Goal: Transaction & Acquisition: Subscribe to service/newsletter

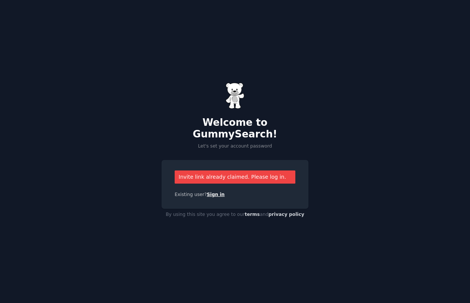
click at [211, 192] on link "Sign in" at bounding box center [216, 194] width 18 height 5
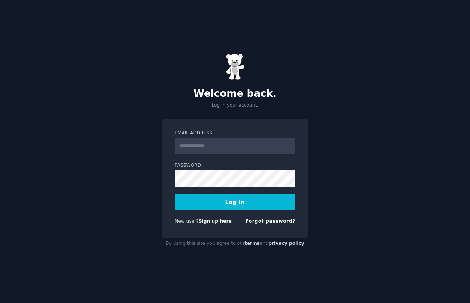
type input "**********"
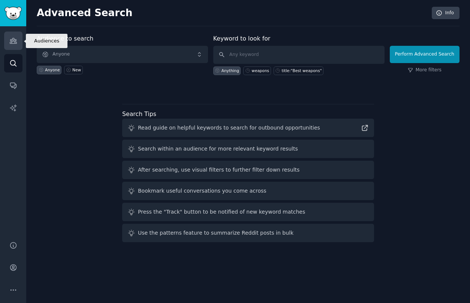
click at [18, 40] on link "Audiences" at bounding box center [13, 40] width 18 height 18
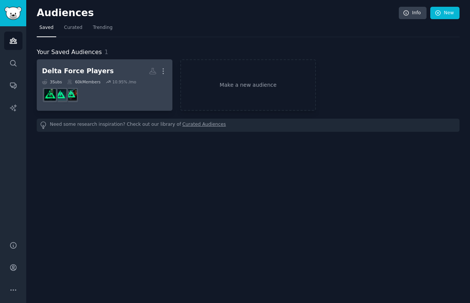
click at [105, 91] on dd "r/DeltaForceGlobal" at bounding box center [104, 94] width 125 height 21
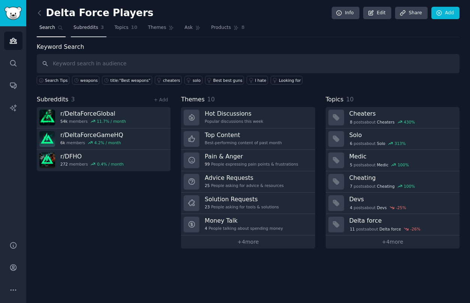
click at [91, 30] on span "Subreddits" at bounding box center [85, 27] width 25 height 7
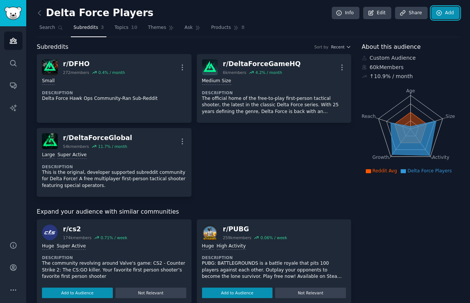
click at [442, 13] on icon at bounding box center [439, 12] width 5 height 5
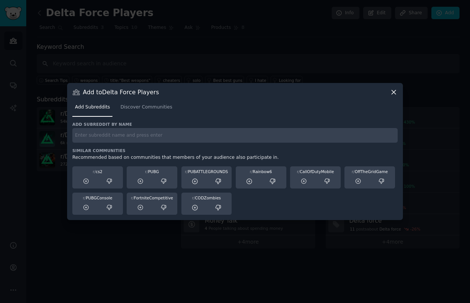
click at [171, 137] on input "text" at bounding box center [234, 135] width 325 height 15
type input "deltaforcemobile"
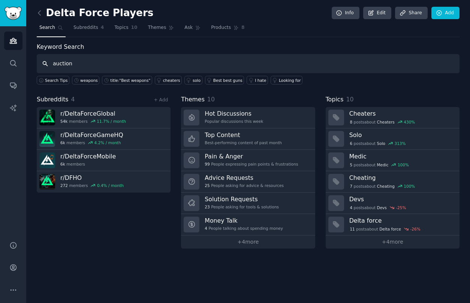
type input "auction"
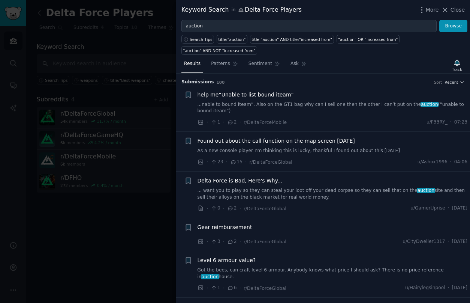
click at [258, 108] on link "...nable to bound iteam”. Also on the GT1 bag why can I sell one then the other…" at bounding box center [333, 107] width 270 height 13
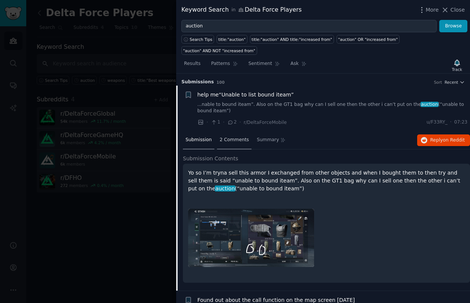
click at [232, 139] on span "2 Comments" at bounding box center [234, 139] width 29 height 7
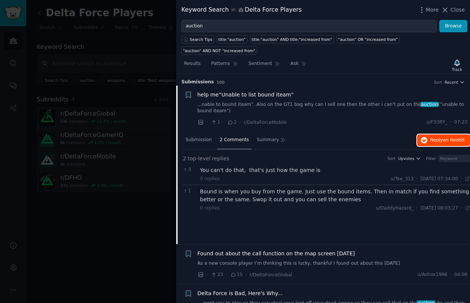
click at [438, 142] on span "Reply on Reddit" at bounding box center [447, 140] width 34 height 7
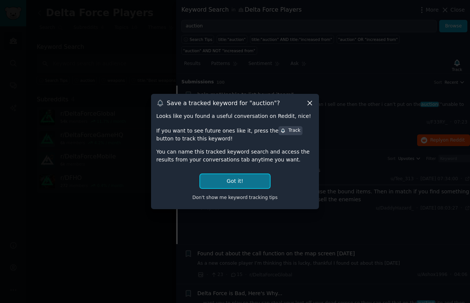
click at [240, 178] on button "Got it!" at bounding box center [235, 181] width 70 height 14
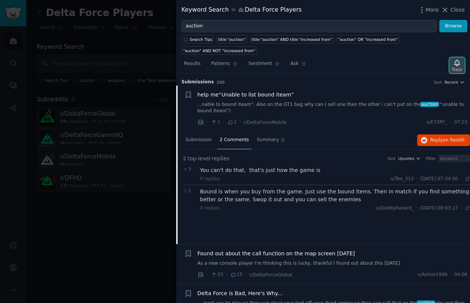
click at [459, 68] on div "Track" at bounding box center [457, 69] width 10 height 5
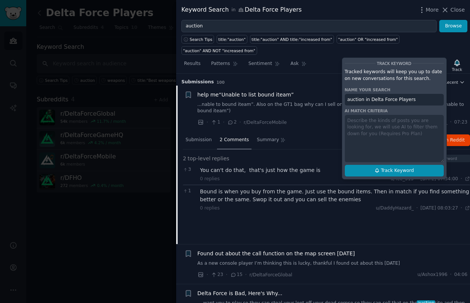
click at [370, 169] on button "Track Keyword" at bounding box center [394, 171] width 99 height 12
type input "auction in Delta Force Players"
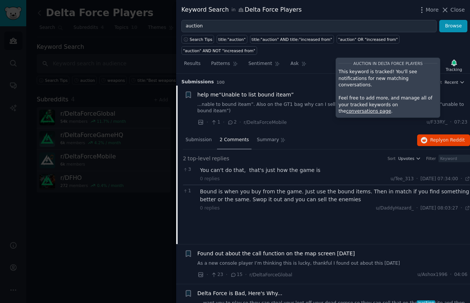
click at [339, 81] on p "This keyword is tracked! You'll see notifications for new matching conversation…" at bounding box center [388, 79] width 99 height 20
click at [322, 142] on div "Submission 2 Comments Summary Reply on Reddit" at bounding box center [326, 140] width 287 height 18
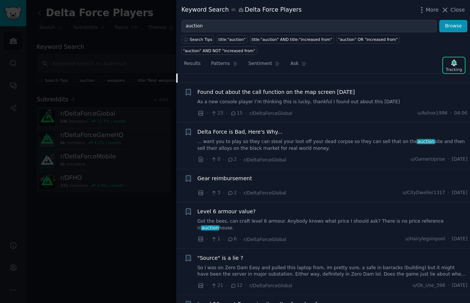
scroll to position [163, 0]
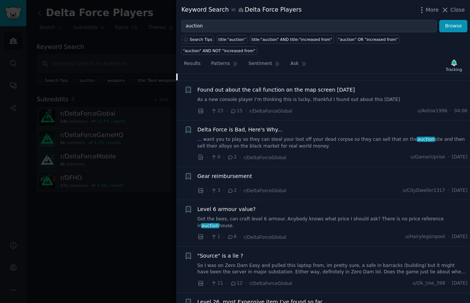
click at [318, 142] on link "... want you to play so they can steal your loot off your dead corpse so they c…" at bounding box center [333, 142] width 270 height 13
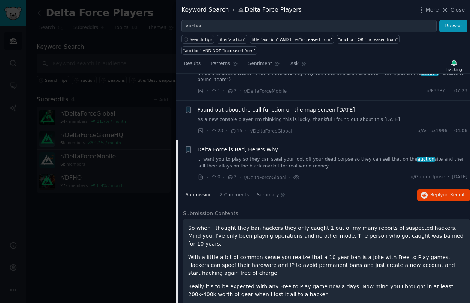
scroll to position [17, 0]
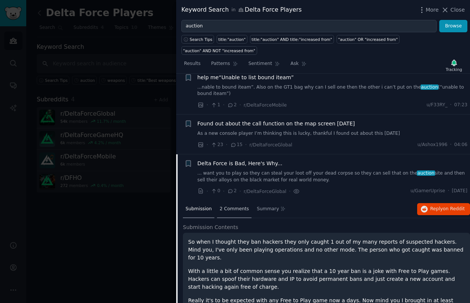
click at [242, 210] on span "2 Comments" at bounding box center [234, 208] width 29 height 7
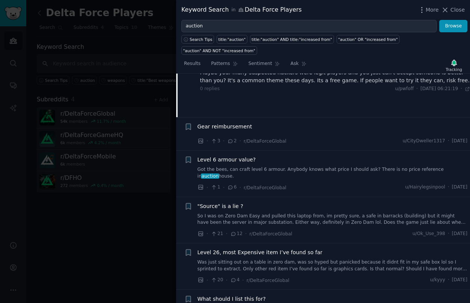
scroll to position [214, 0]
click at [271, 169] on link "Got the bees, can craft level 6 armour. Anybody knows what price I should ask? …" at bounding box center [333, 171] width 270 height 13
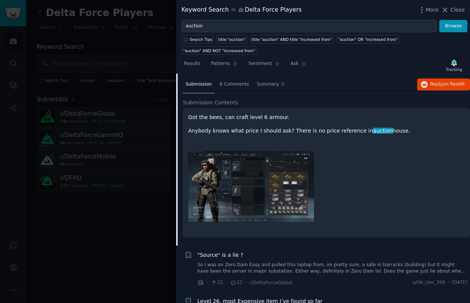
scroll to position [222, 0]
click at [231, 81] on span "6 Comments" at bounding box center [234, 84] width 29 height 7
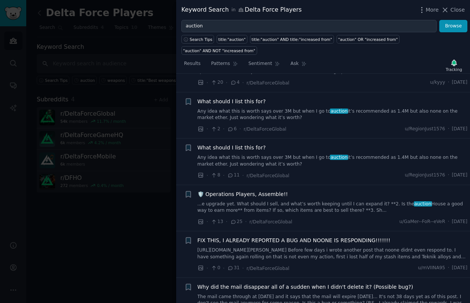
scroll to position [416, 0]
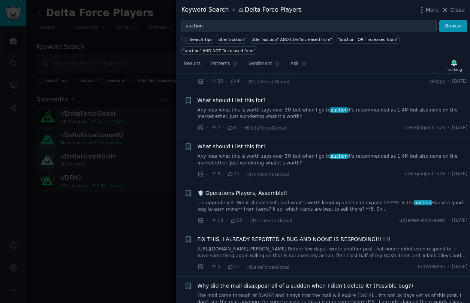
click at [259, 201] on link "...e upgrade yet. What should I sell, and what’s worth keeping until I can expa…" at bounding box center [333, 205] width 270 height 13
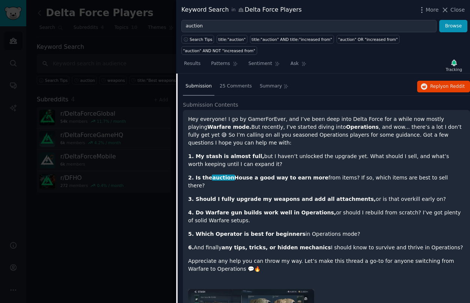
scroll to position [449, 0]
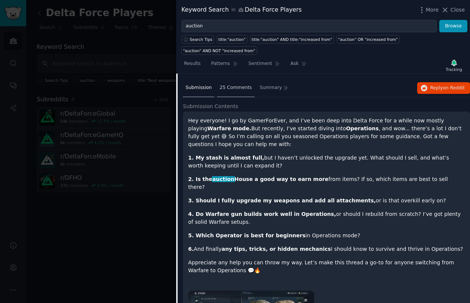
click at [242, 84] on span "25 Comments" at bounding box center [236, 87] width 32 height 7
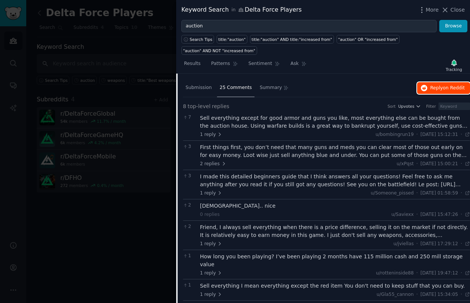
click at [438, 85] on button "Reply on Reddit" at bounding box center [443, 88] width 53 height 12
click at [446, 11] on icon at bounding box center [445, 10] width 8 height 8
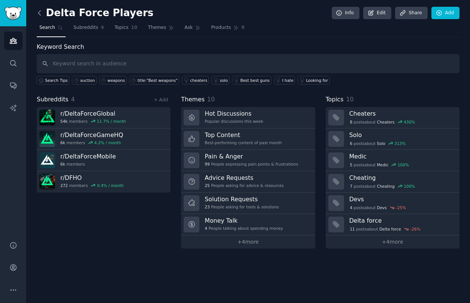
click at [41, 16] on icon at bounding box center [40, 13] width 8 height 8
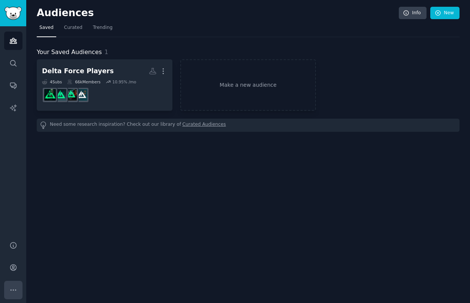
click at [13, 288] on icon "Sidebar" at bounding box center [13, 290] width 8 height 8
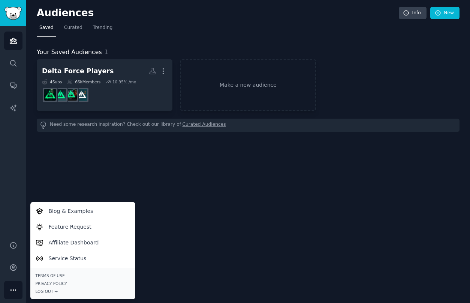
click at [68, 181] on div "Audiences Info New Saved Curated Trending Your Saved Audiences 1 Delta Force Pl…" at bounding box center [248, 151] width 444 height 303
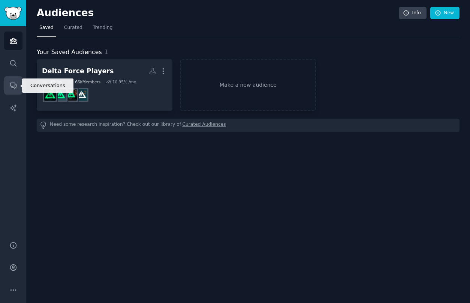
click at [12, 92] on link "Conversations" at bounding box center [13, 85] width 18 height 18
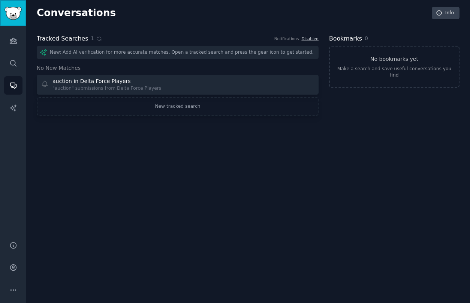
click at [16, 12] on img "Sidebar" at bounding box center [12, 13] width 17 height 13
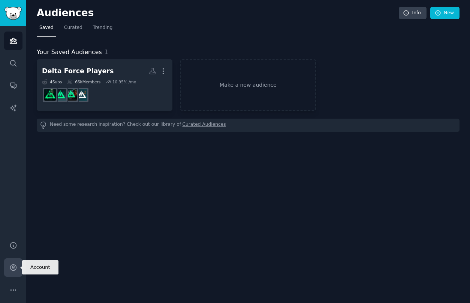
click at [15, 262] on link "Account" at bounding box center [13, 267] width 18 height 18
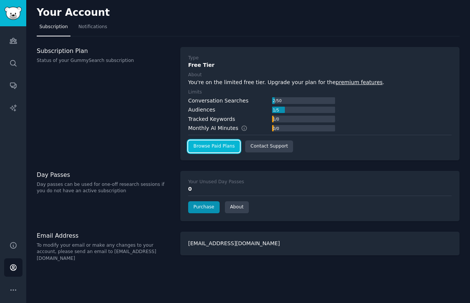
click at [200, 147] on link "Browse Paid Plans" at bounding box center [214, 146] width 52 height 12
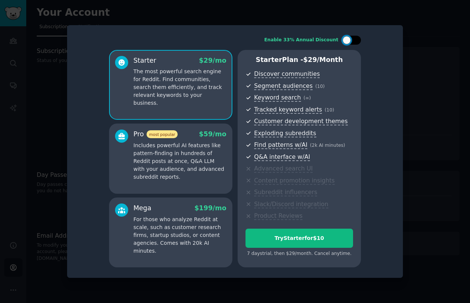
click at [354, 39] on div at bounding box center [356, 40] width 4 height 4
click at [345, 39] on div at bounding box center [351, 40] width 19 height 9
checkbox input "false"
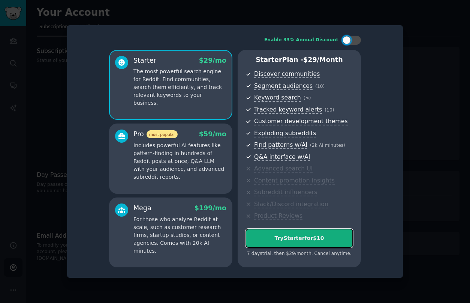
click at [305, 235] on div "Try Starter for $10" at bounding box center [299, 238] width 107 height 8
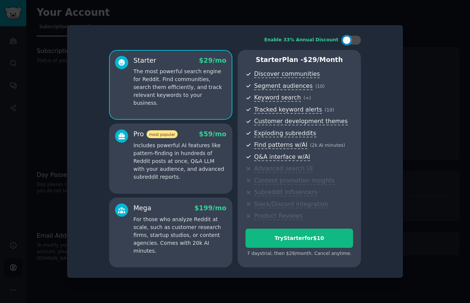
click at [161, 156] on p "Includes powerful AI features like pattern-finding in hundreds of Reddit posts …" at bounding box center [179, 160] width 93 height 39
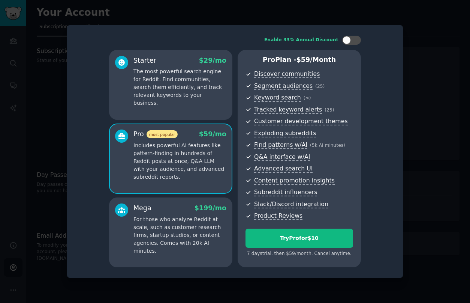
click at [55, 150] on div at bounding box center [235, 151] width 470 height 303
